Goal: Go to known website: Access a specific website the user already knows

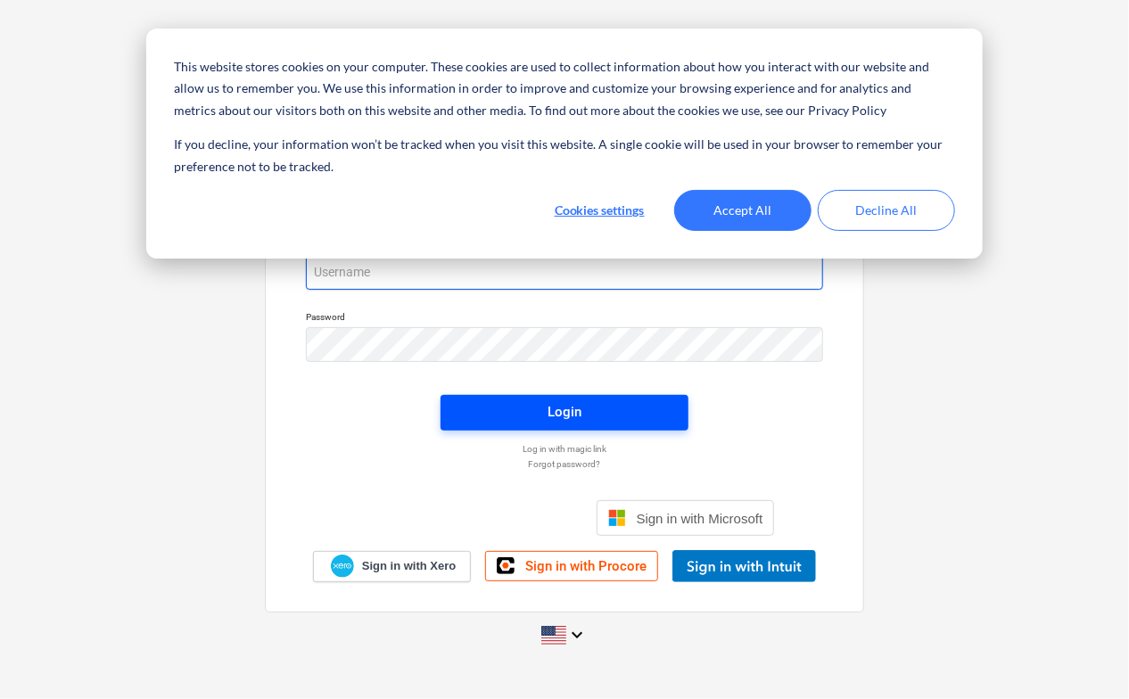
type input "otti.priit@gmail.com"
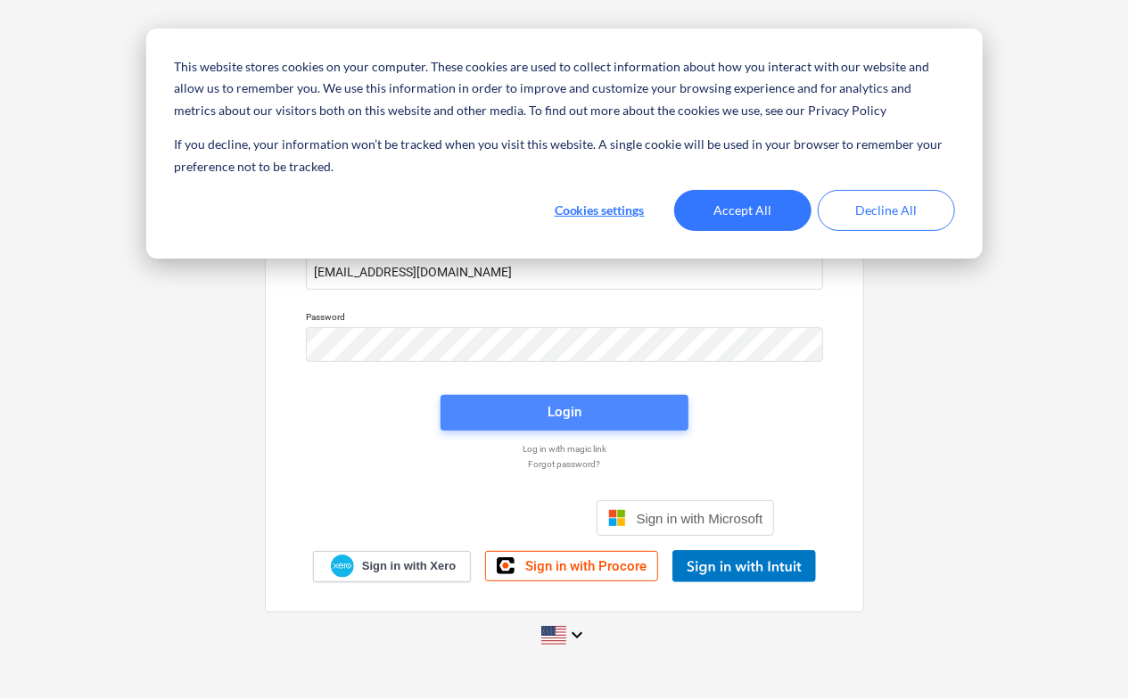
click at [530, 416] on span "Login" at bounding box center [564, 411] width 205 height 23
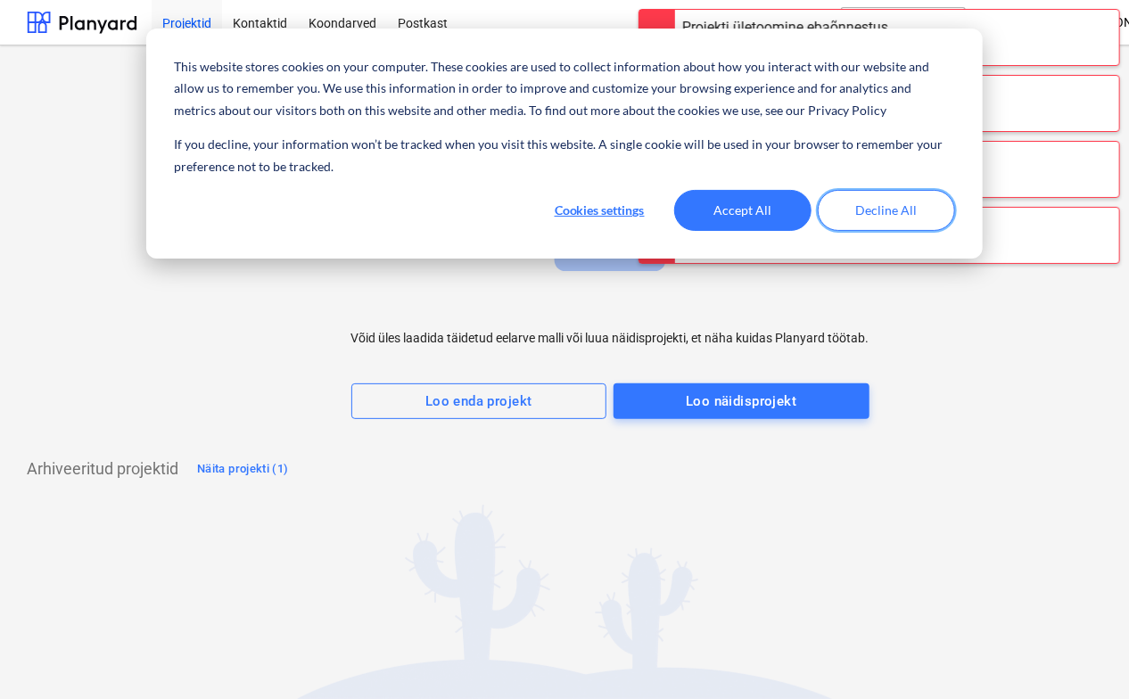
click at [901, 205] on button "Decline All" at bounding box center [886, 210] width 137 height 41
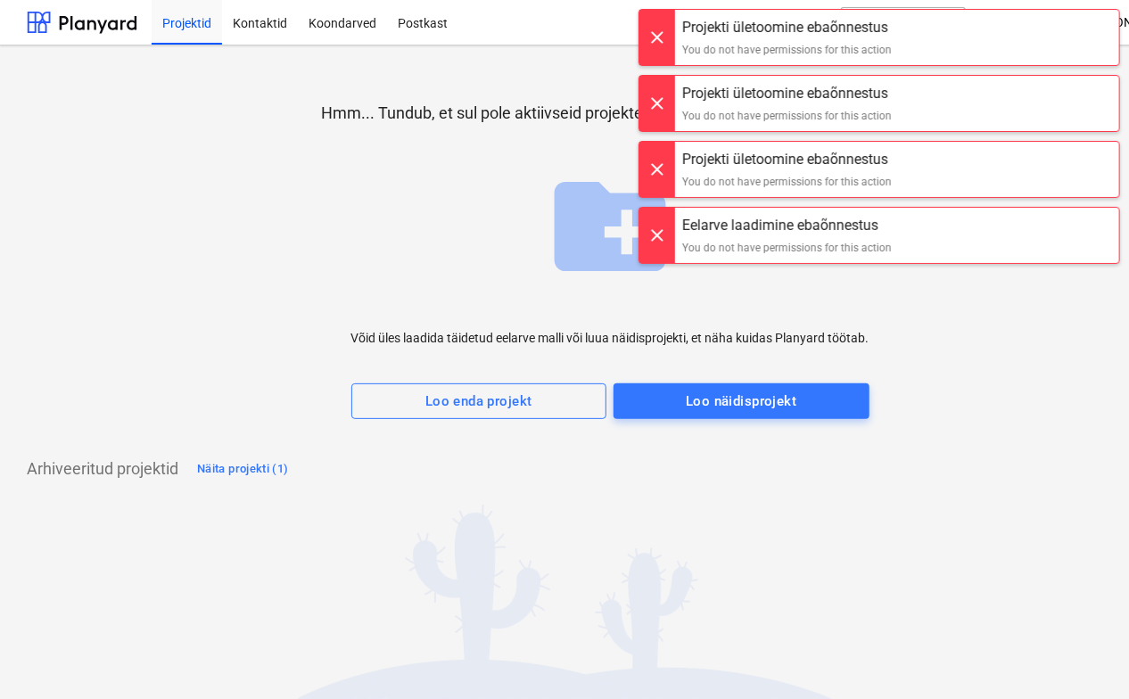
click at [481, 273] on div "create_new_folder Võid üles laadida täidetud eelarve malli või luua näidisproje…" at bounding box center [610, 289] width 518 height 259
